Goal: Task Accomplishment & Management: Manage account settings

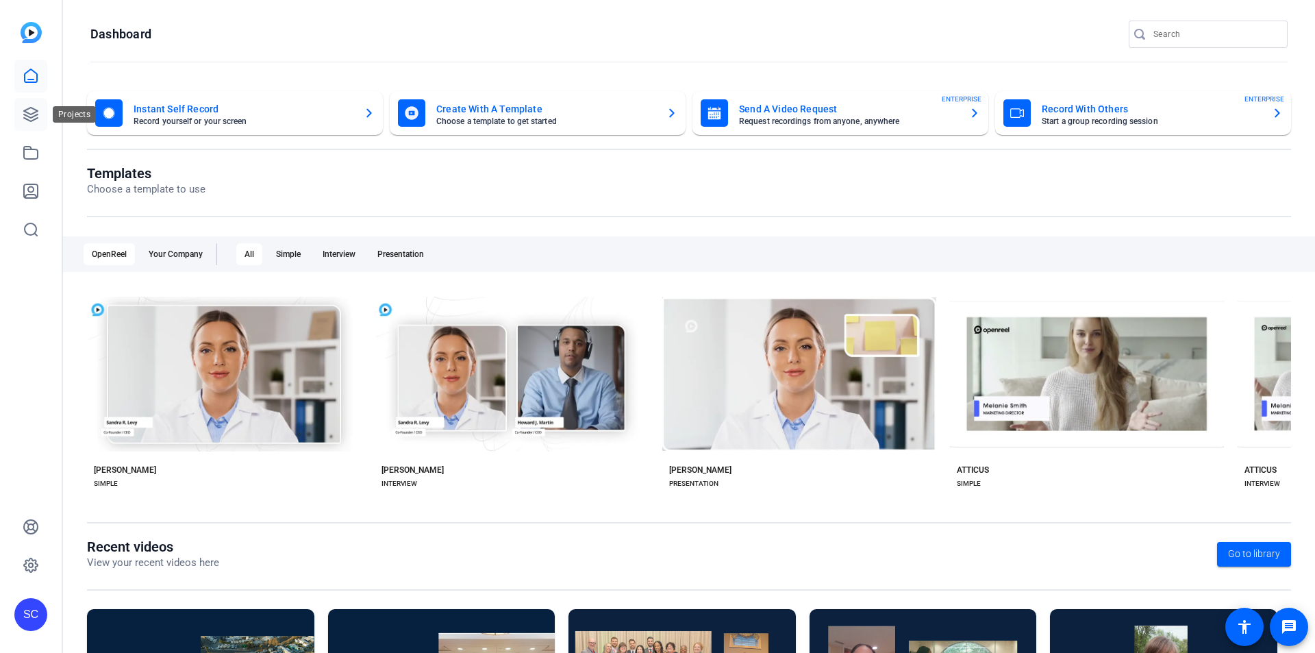
click at [34, 125] on link at bounding box center [30, 114] width 33 height 33
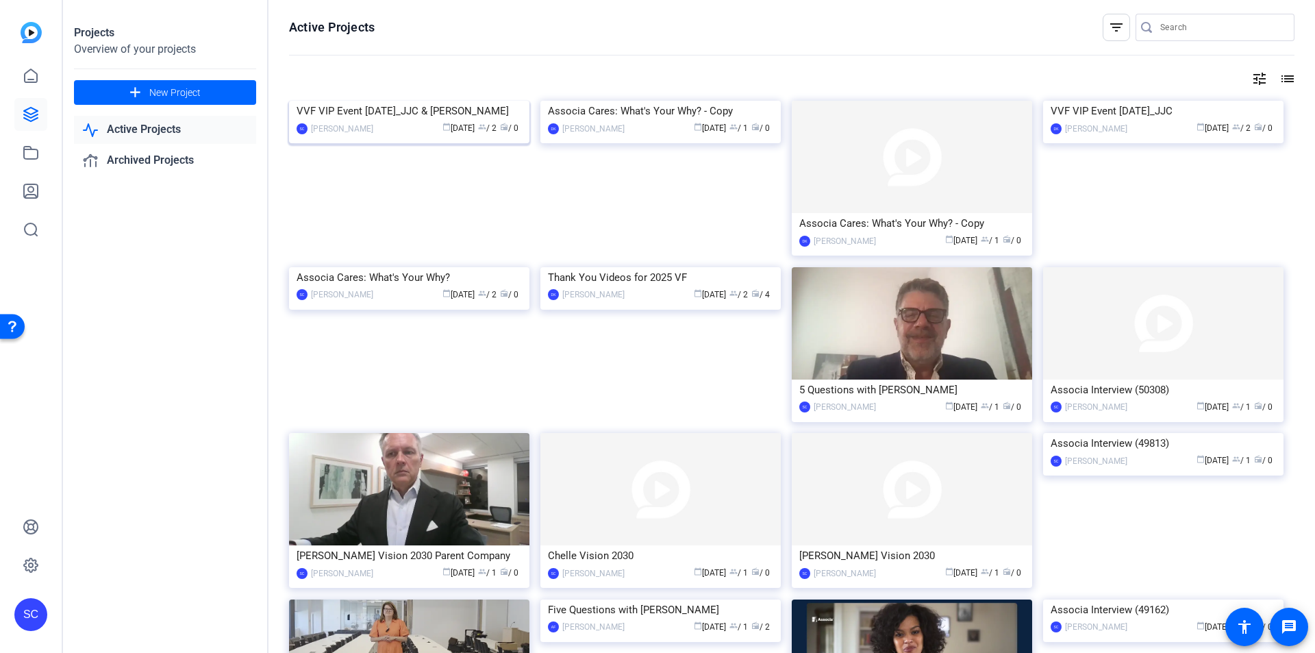
click at [451, 101] on img at bounding box center [409, 101] width 240 height 0
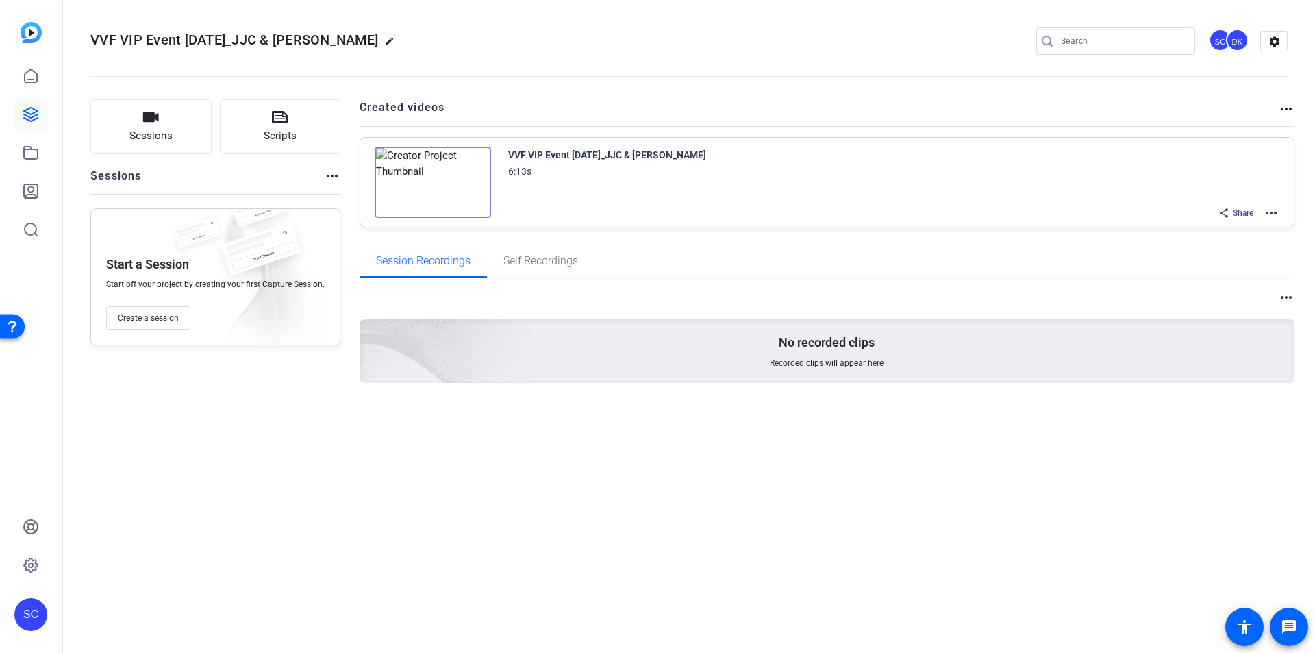
click at [1270, 218] on mat-icon "more_horiz" at bounding box center [1271, 213] width 16 height 16
click at [1246, 232] on span "Edit in Creator" at bounding box center [1220, 229] width 95 height 16
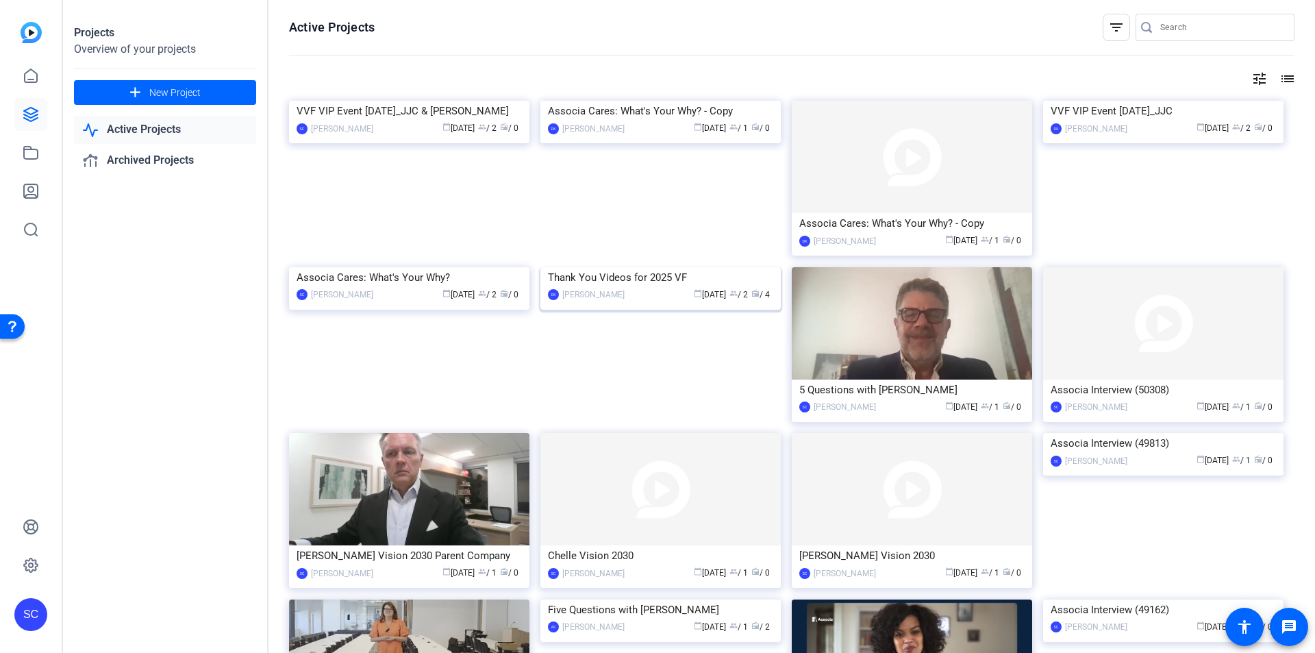
click at [727, 267] on img at bounding box center [660, 267] width 240 height 0
click at [1212, 101] on img at bounding box center [1163, 101] width 240 height 0
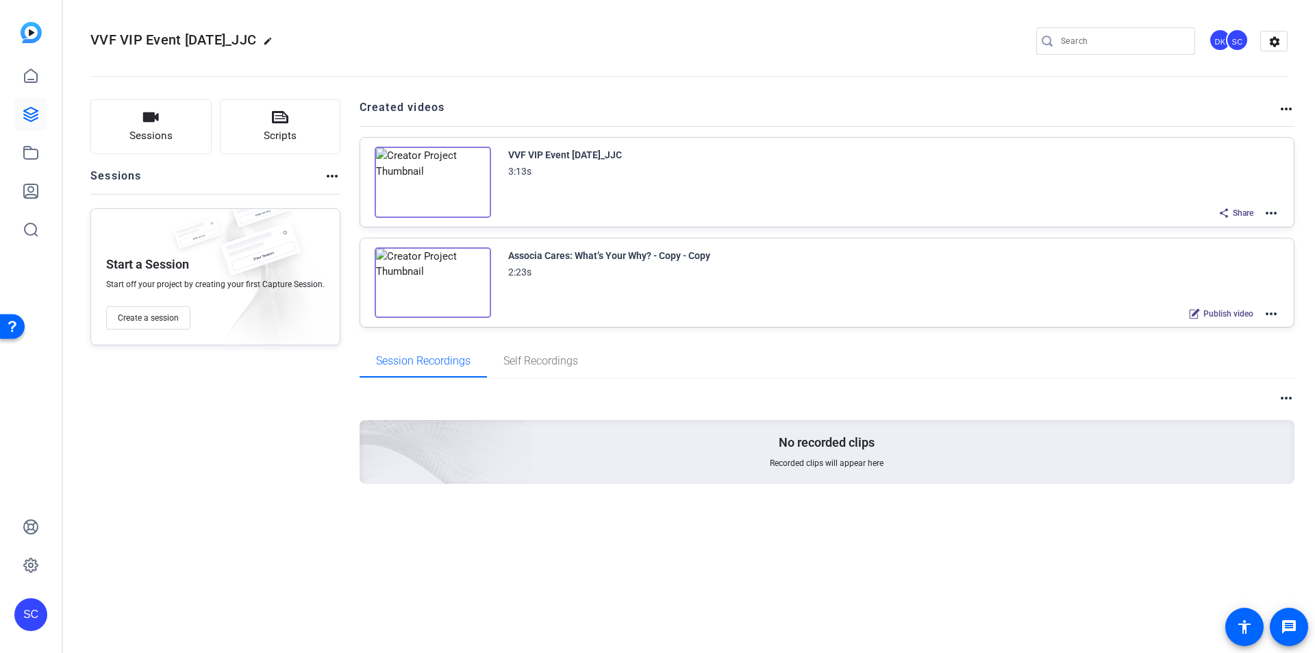
click at [1271, 215] on mat-icon "more_horiz" at bounding box center [1271, 213] width 16 height 16
click at [1246, 229] on span "Edit in Creator" at bounding box center [1220, 229] width 95 height 16
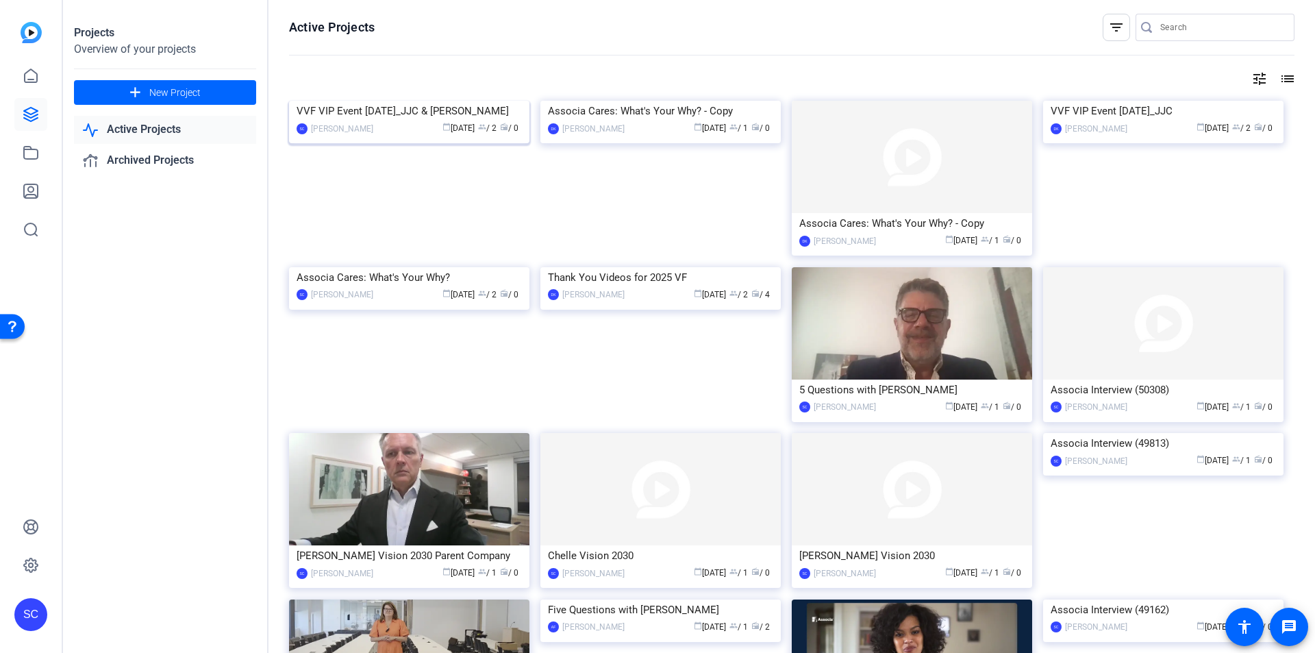
click at [440, 101] on img at bounding box center [409, 101] width 240 height 0
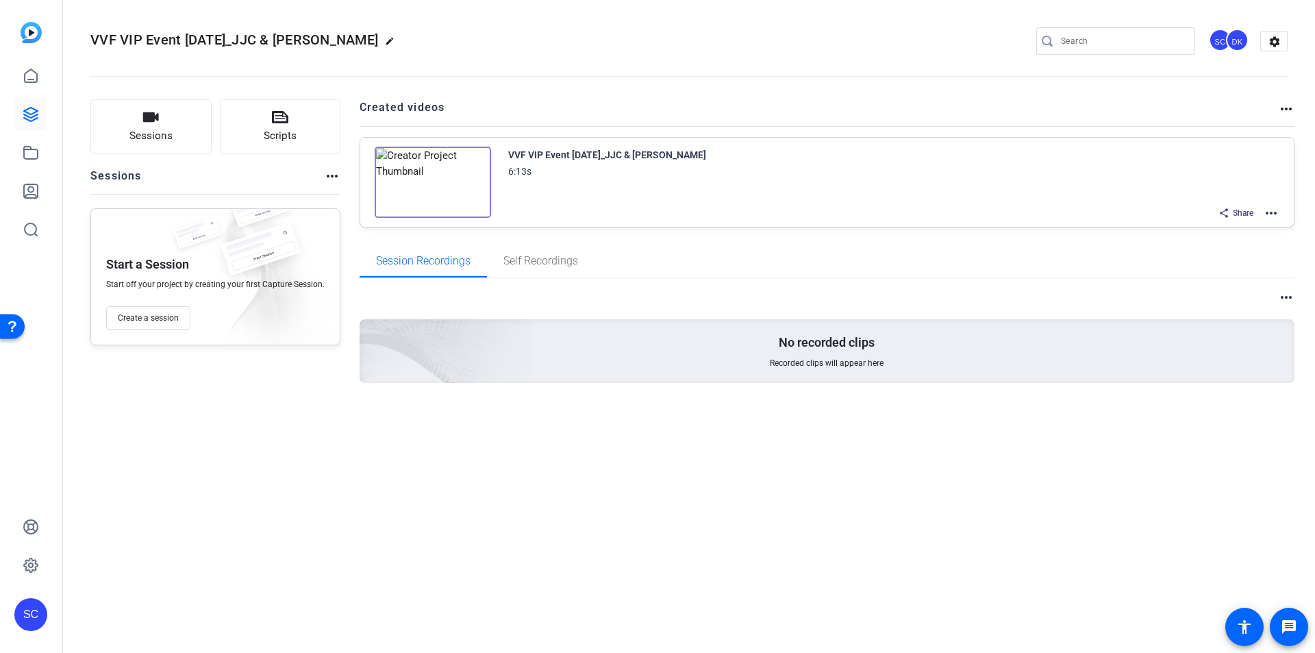
click at [1275, 211] on mat-icon "more_horiz" at bounding box center [1271, 213] width 16 height 16
click at [1236, 227] on span "Edit in Creator" at bounding box center [1220, 229] width 95 height 16
click at [32, 155] on icon at bounding box center [31, 153] width 16 height 16
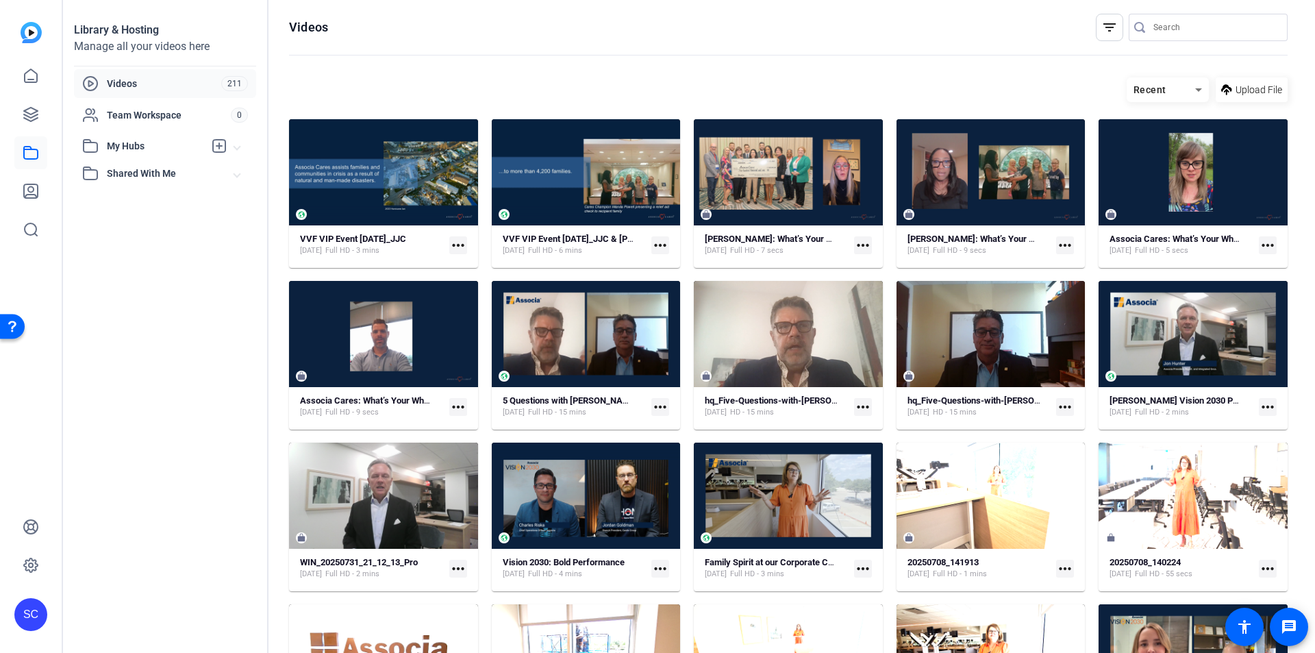
click at [446, 225] on mat-card "VVF VIP Event [DATE]_JJC [DATE] Full HD - 3 mins more_horiz" at bounding box center [383, 193] width 189 height 149
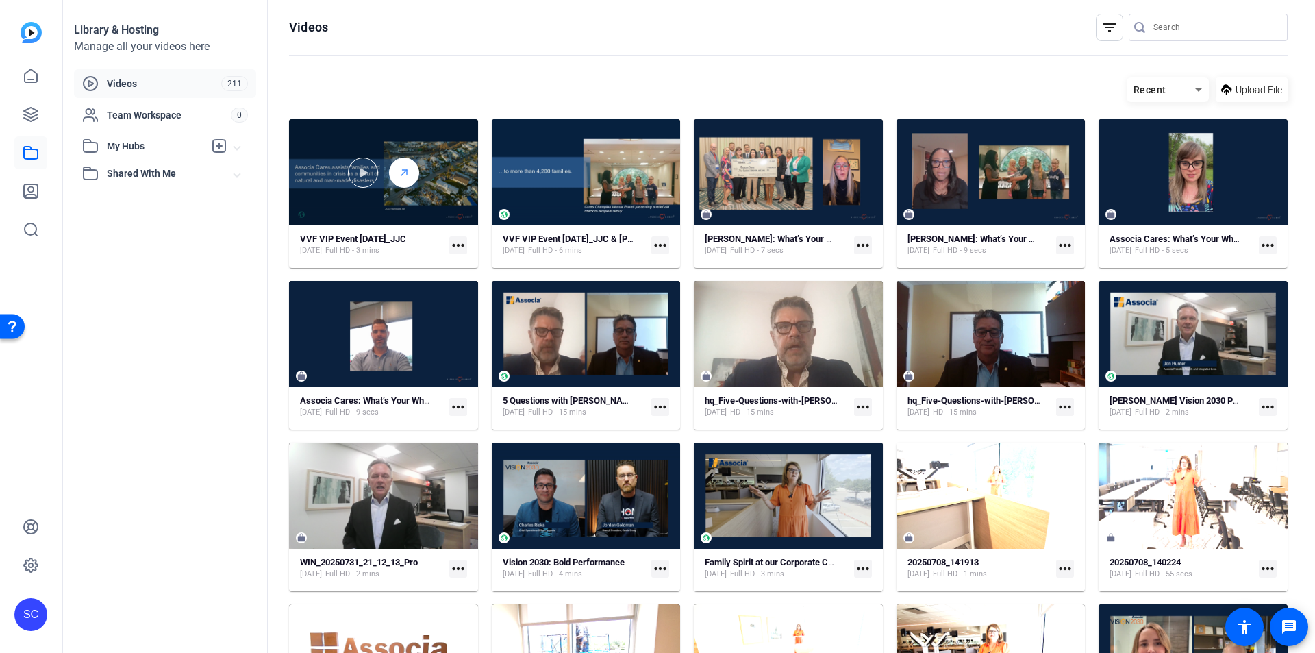
click at [403, 167] on icon at bounding box center [404, 172] width 11 height 16
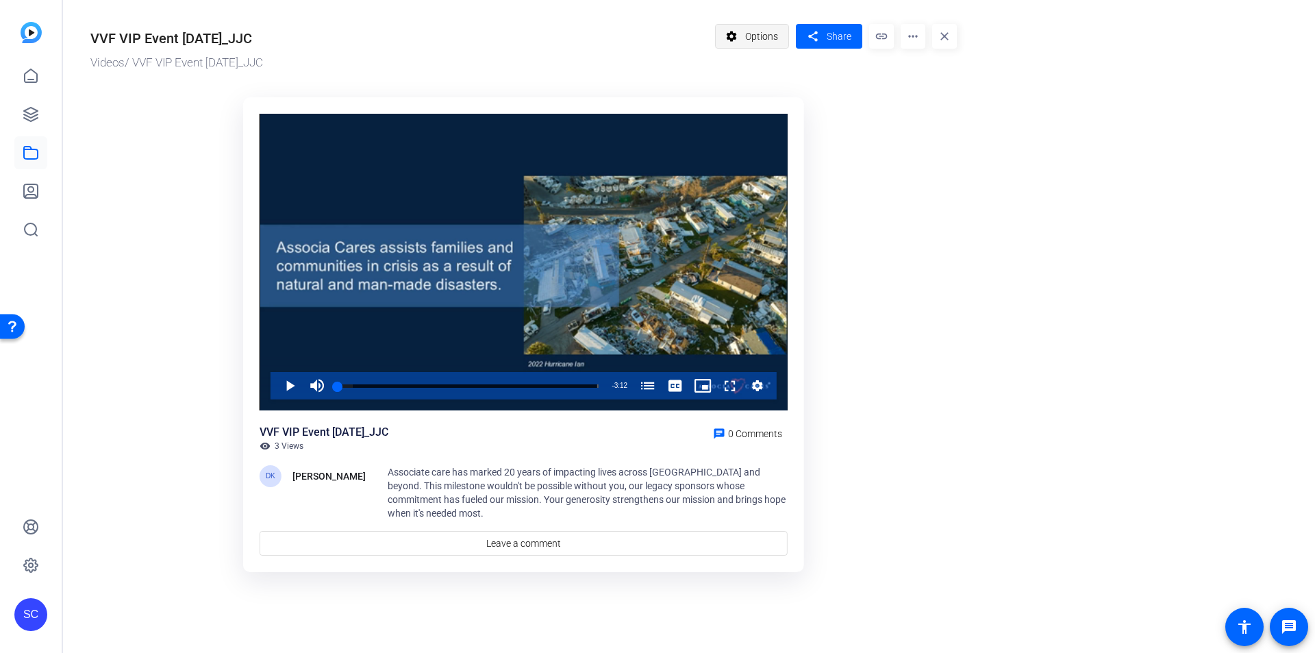
click at [781, 38] on span at bounding box center [752, 36] width 73 height 33
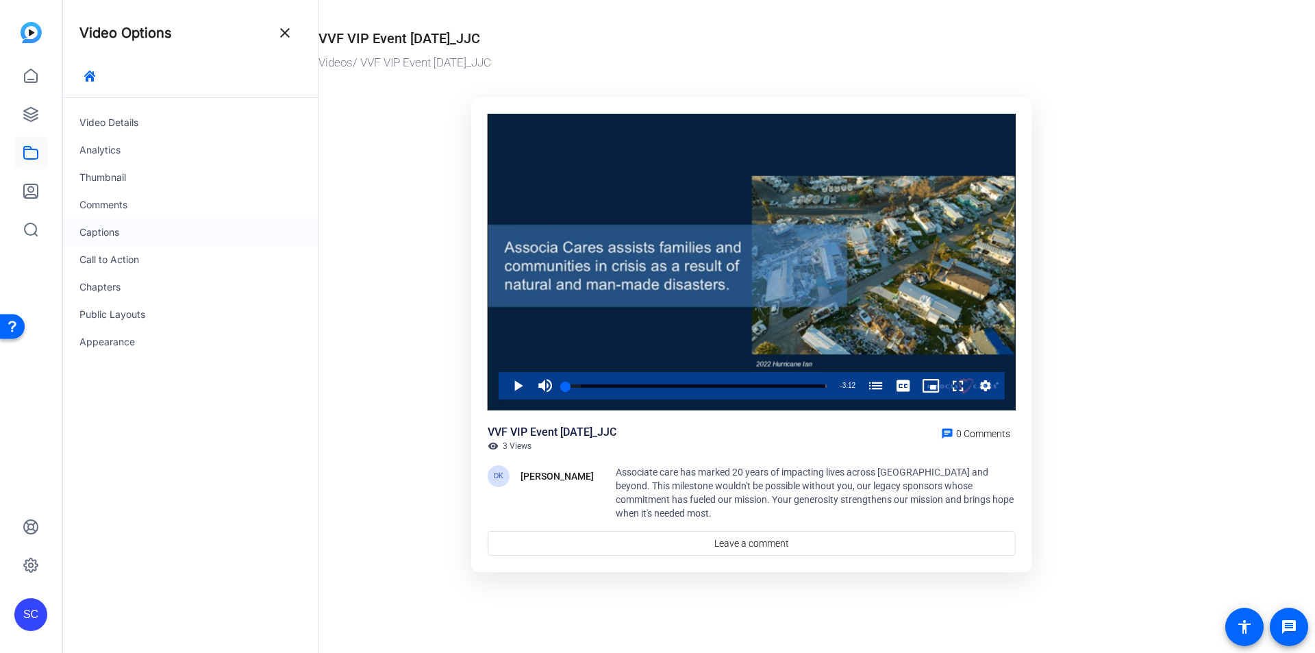
click at [160, 238] on div "Captions" at bounding box center [190, 232] width 255 height 27
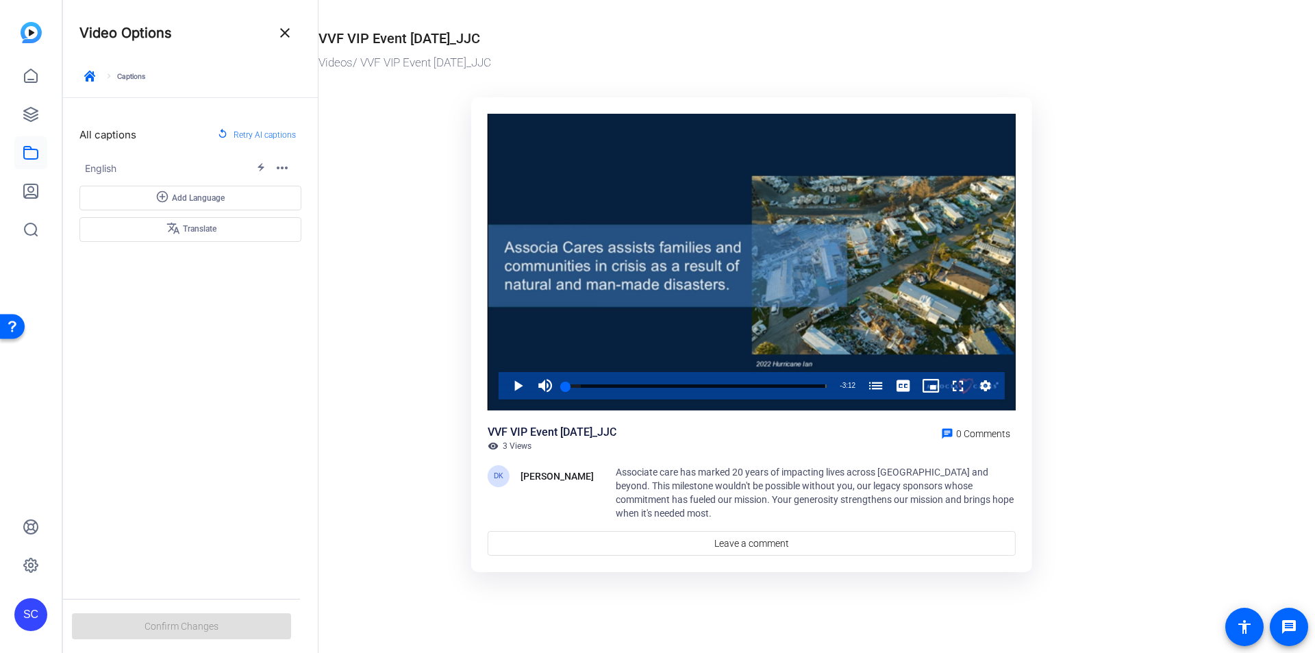
click at [286, 36] on mat-icon "close" at bounding box center [285, 33] width 16 height 16
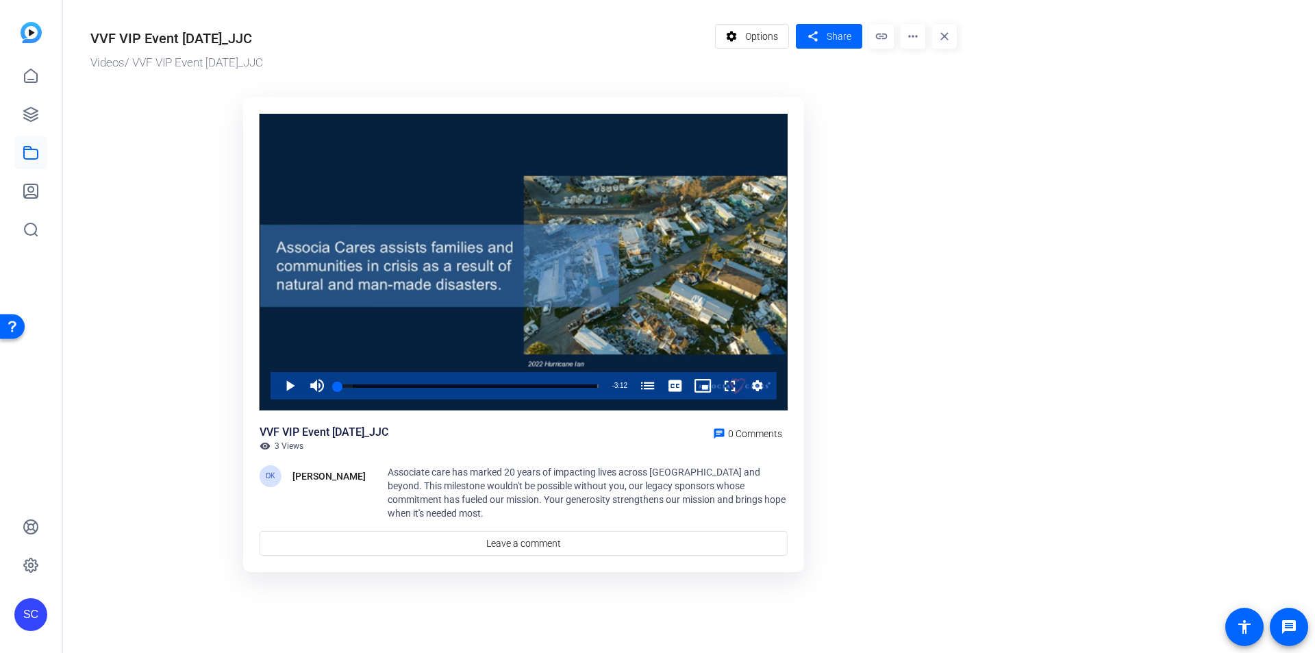
click at [749, 32] on span "Options" at bounding box center [761, 36] width 33 height 26
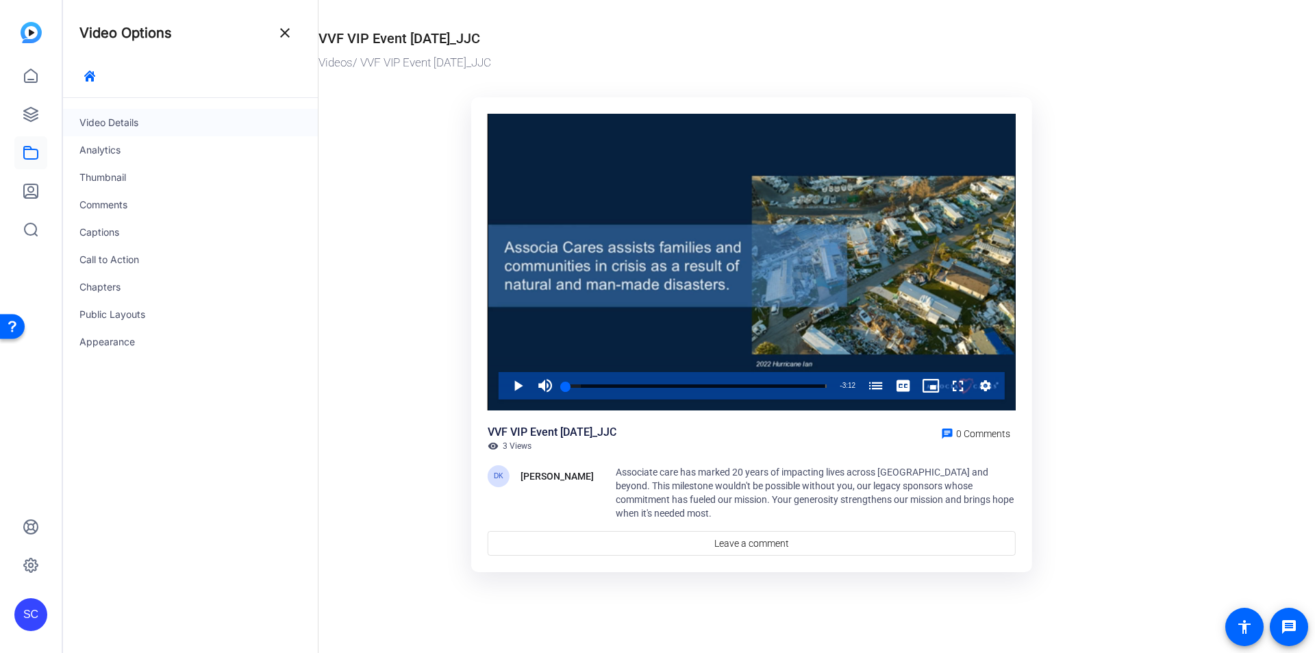
click at [124, 125] on div "Video Details" at bounding box center [190, 122] width 255 height 27
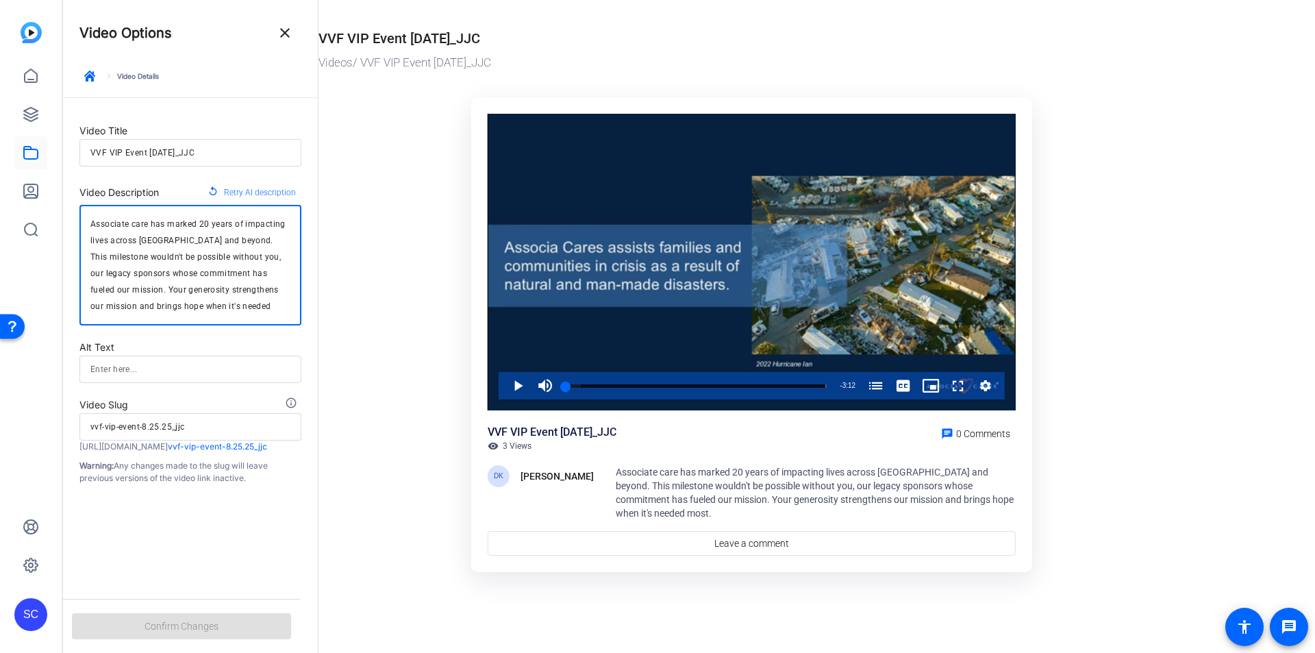
drag, startPoint x: 92, startPoint y: 223, endPoint x: 301, endPoint y: 334, distance: 236.6
click at [301, 334] on form "Video Title VVF VIP Event [DATE]_JJC Video Description replay Retry AI descript…" at bounding box center [190, 291] width 255 height 386
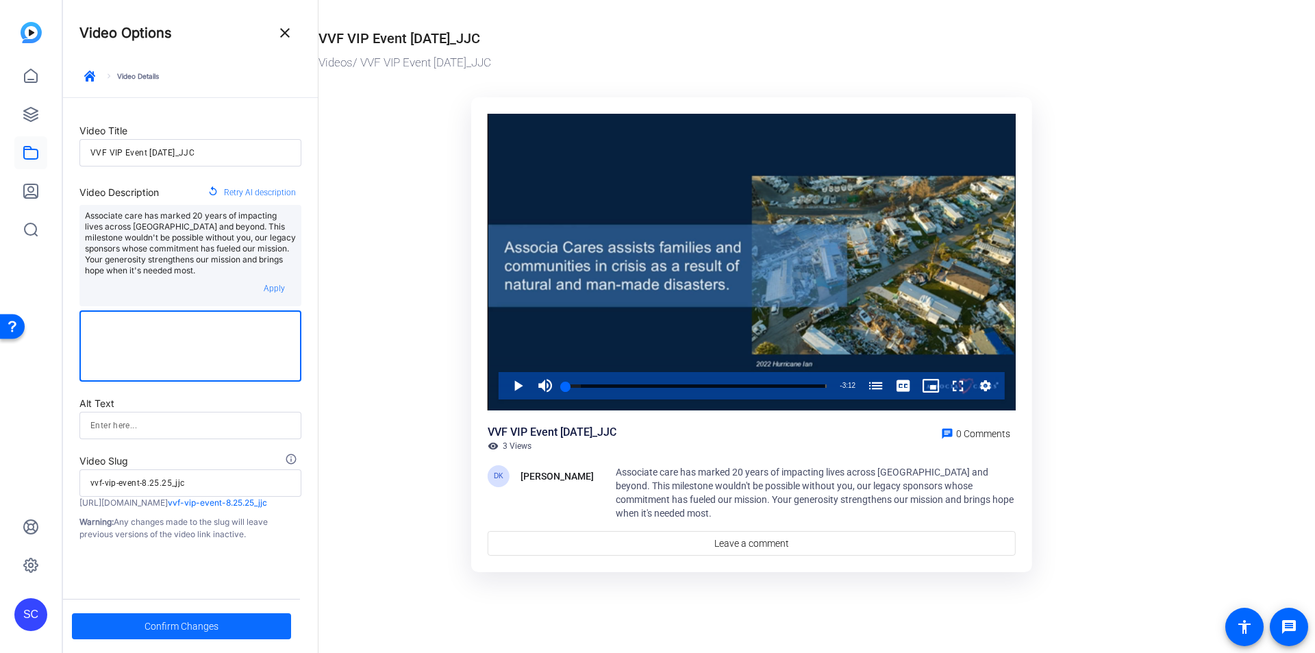
click at [223, 625] on span at bounding box center [181, 626] width 219 height 33
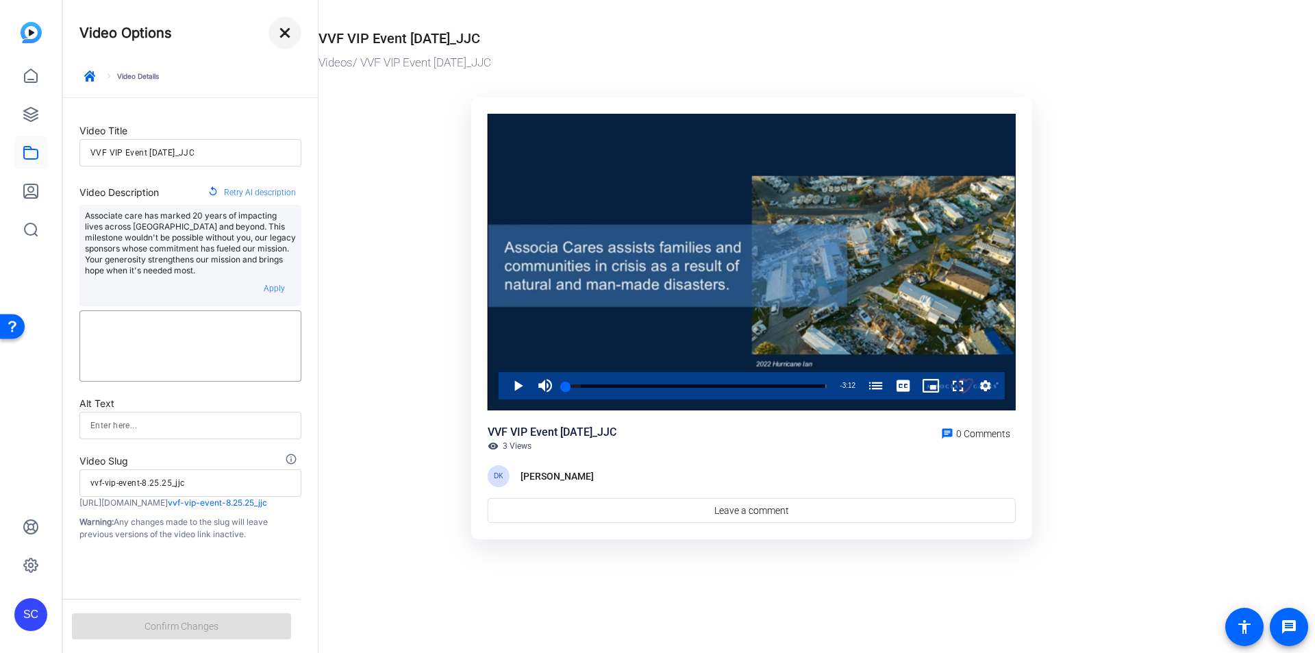
click at [277, 40] on mat-icon "close" at bounding box center [285, 33] width 16 height 16
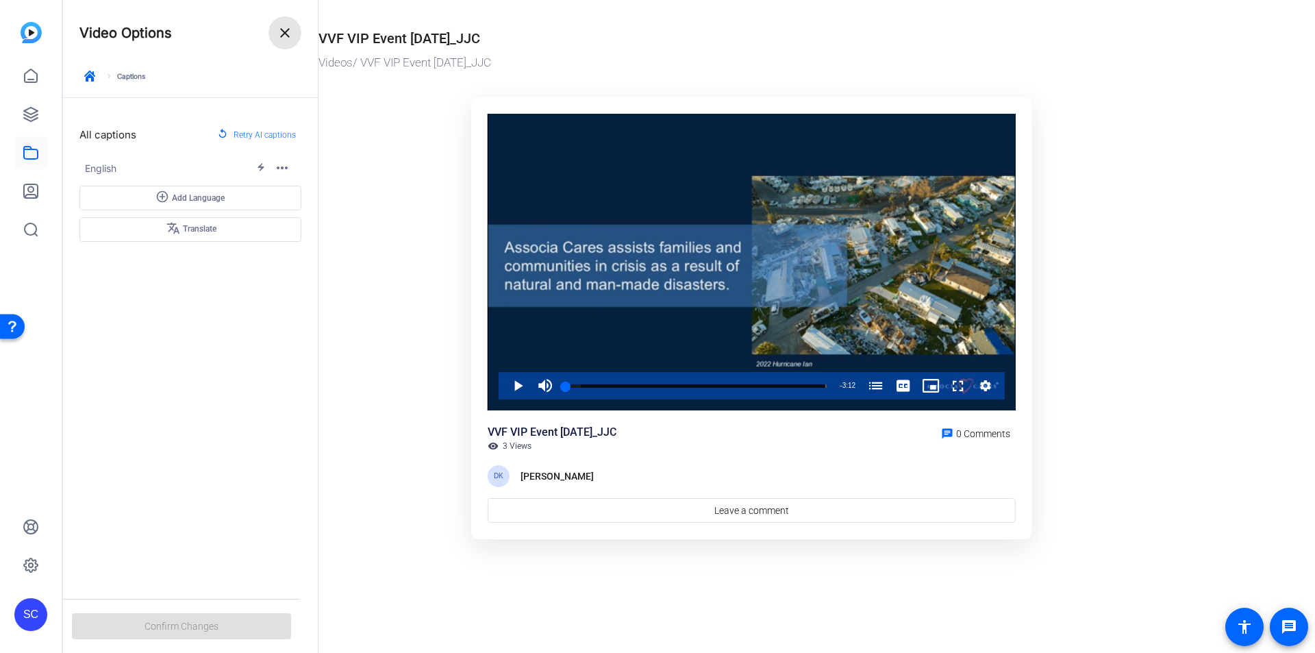
click at [281, 26] on mat-icon "close" at bounding box center [285, 33] width 16 height 16
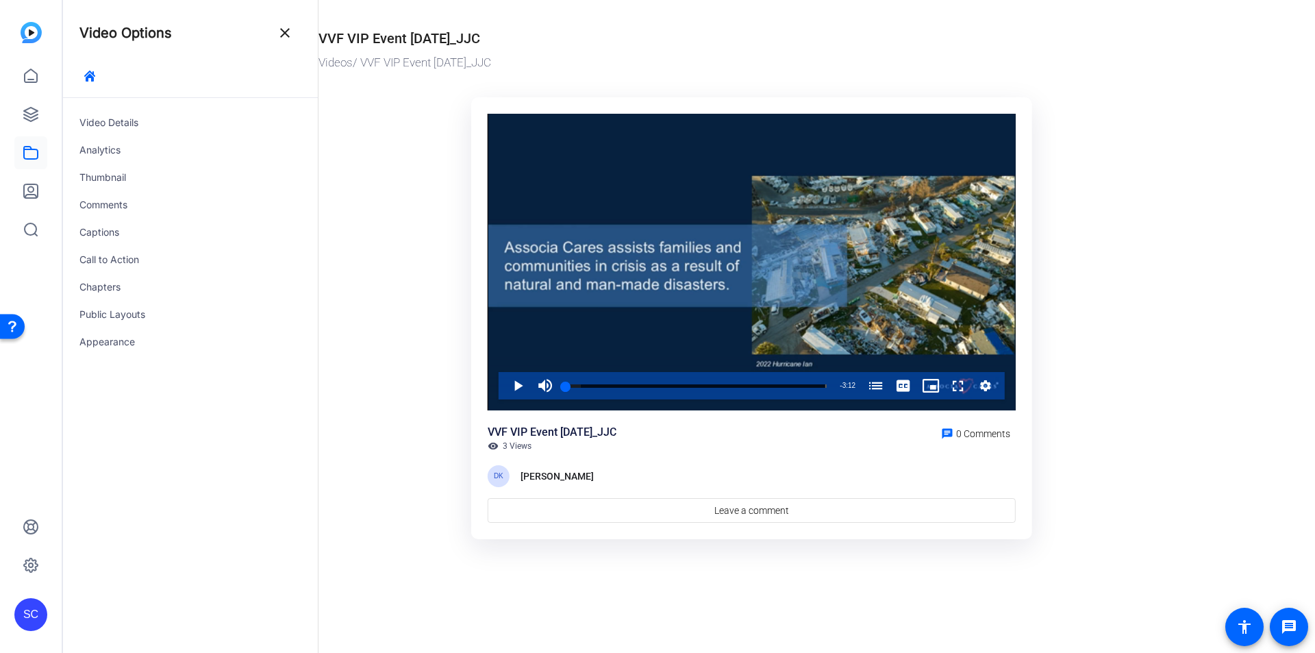
click at [290, 362] on div "Video Details Analytics Thumbnail Comments Captions Call to Action Chapters Pub…" at bounding box center [190, 375] width 255 height 555
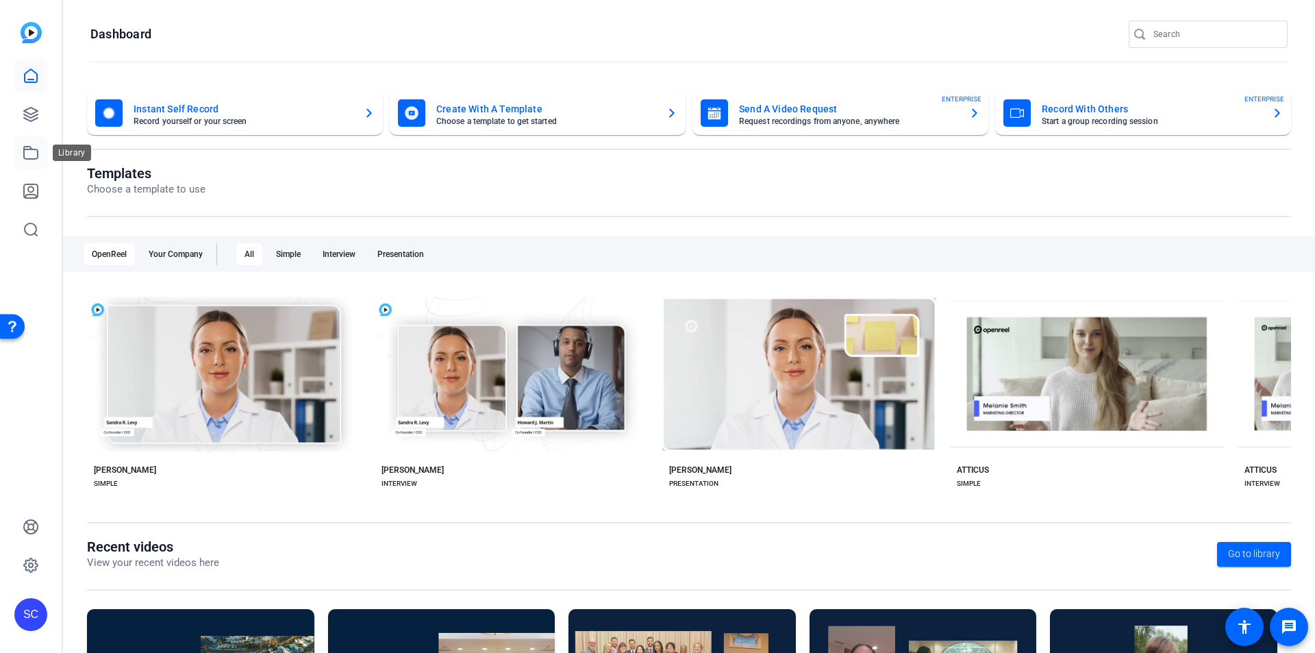
click at [35, 157] on icon at bounding box center [31, 153] width 16 height 16
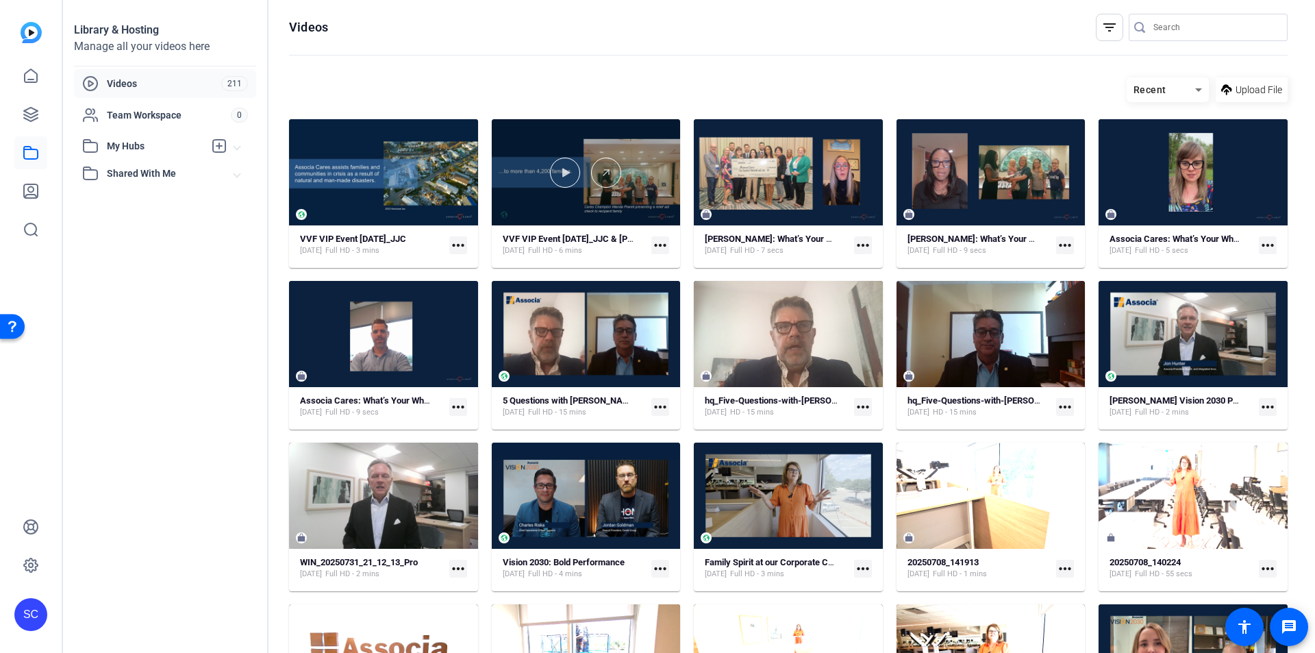
click at [615, 199] on div at bounding box center [586, 172] width 189 height 106
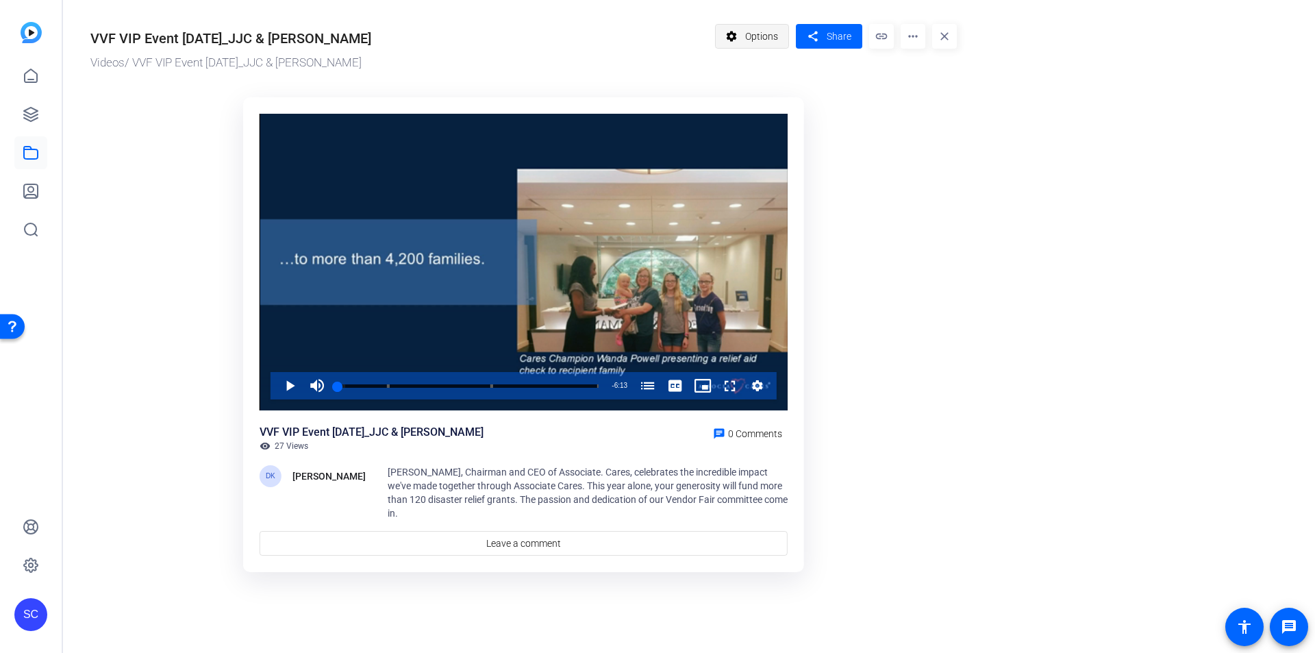
click at [768, 38] on span "Options" at bounding box center [761, 36] width 33 height 26
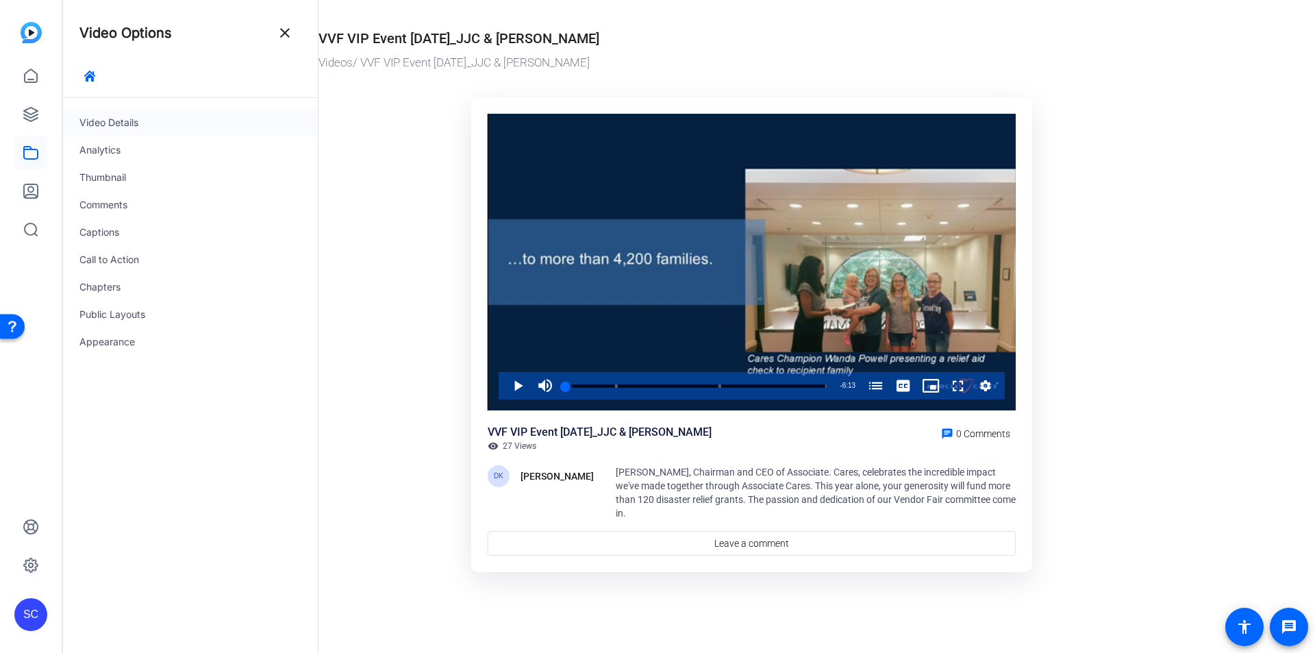
click at [127, 129] on div "Video Details" at bounding box center [190, 122] width 255 height 27
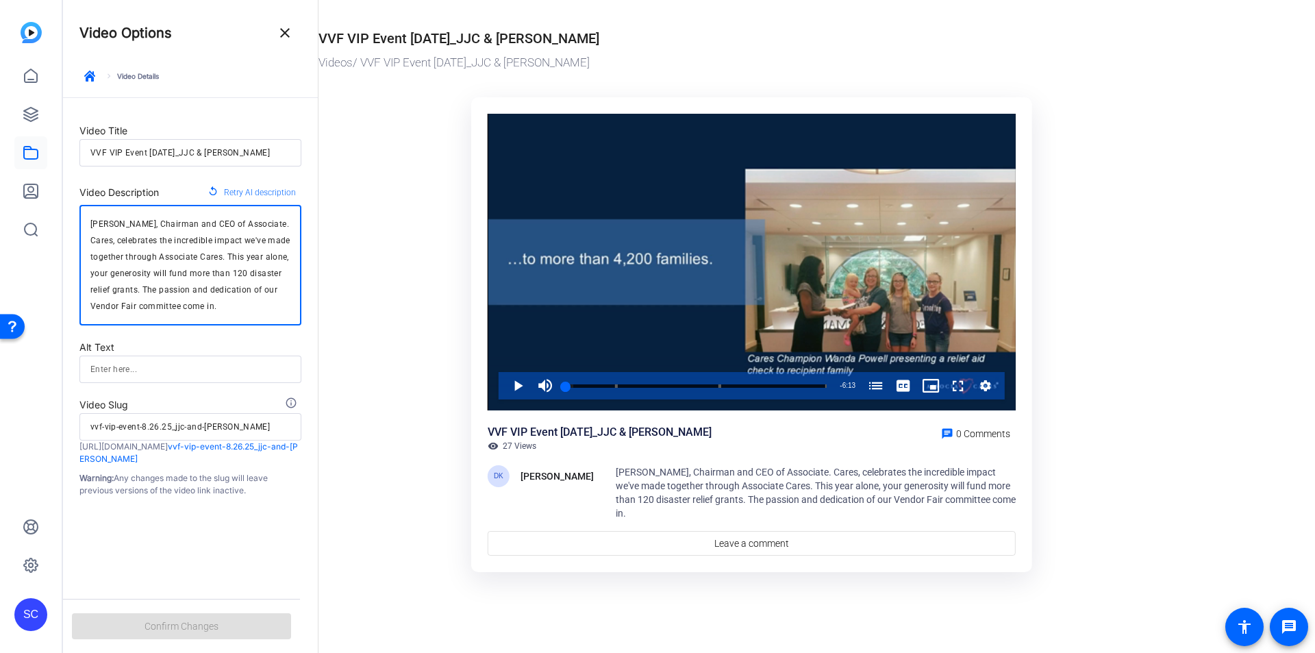
drag, startPoint x: 223, startPoint y: 305, endPoint x: 84, endPoint y: 216, distance: 165.1
click at [84, 216] on div "John Corona, Chairman and CEO of Associate. Cares, celebrates the incredible im…" at bounding box center [190, 265] width 222 height 121
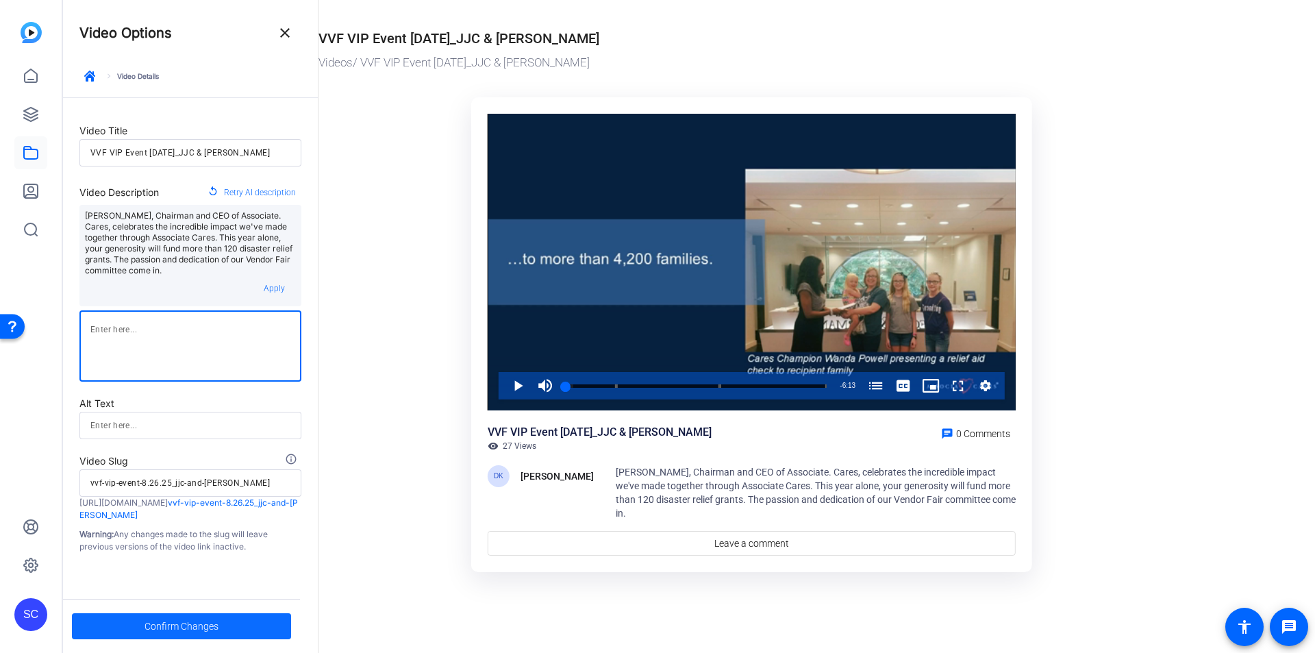
click at [173, 627] on span "Confirm Changes" at bounding box center [182, 626] width 74 height 26
